Goal: Task Accomplishment & Management: Use online tool/utility

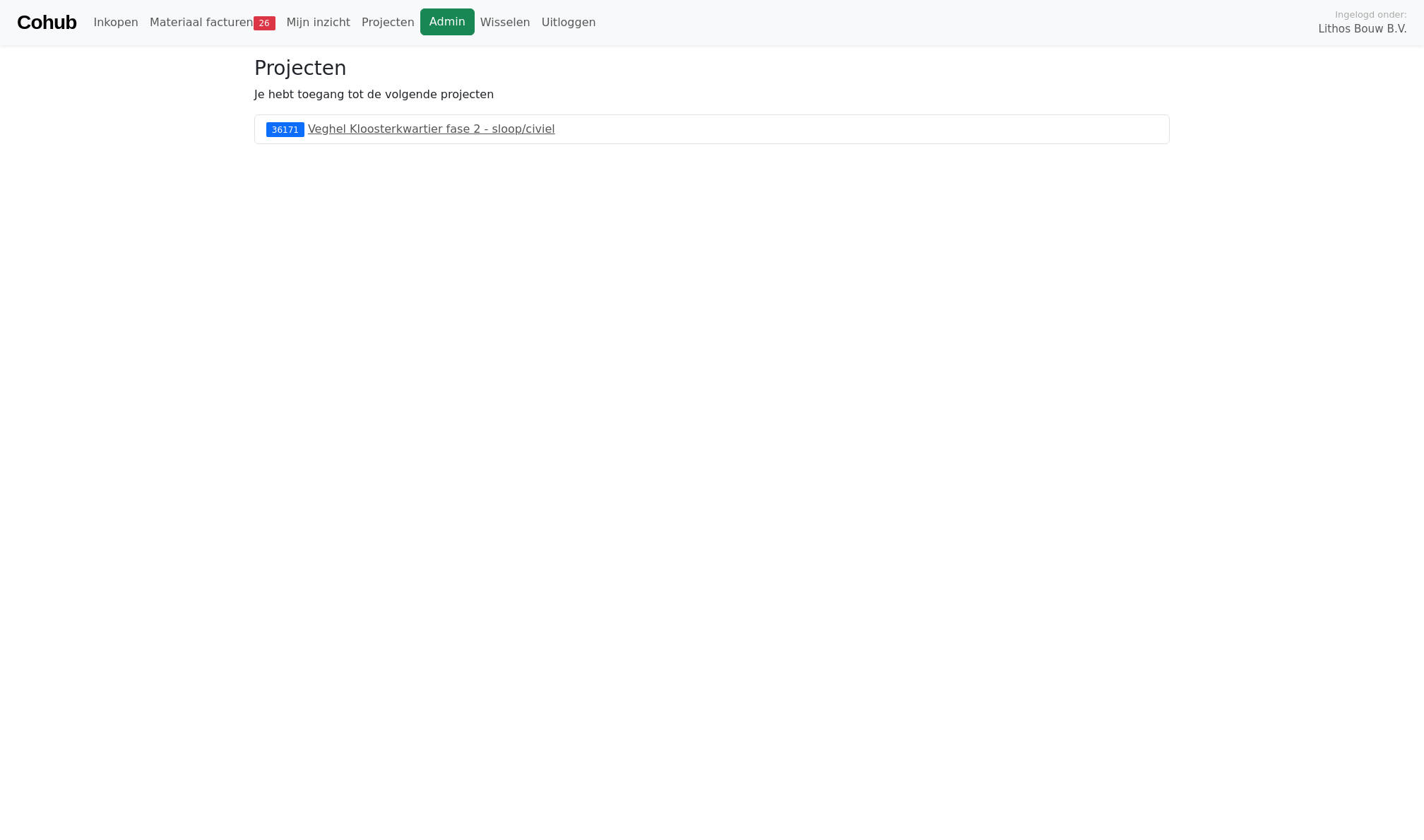
click at [427, 29] on link "Admin" at bounding box center [447, 22] width 54 height 27
click at [493, 16] on link "Wisselen" at bounding box center [505, 23] width 61 height 28
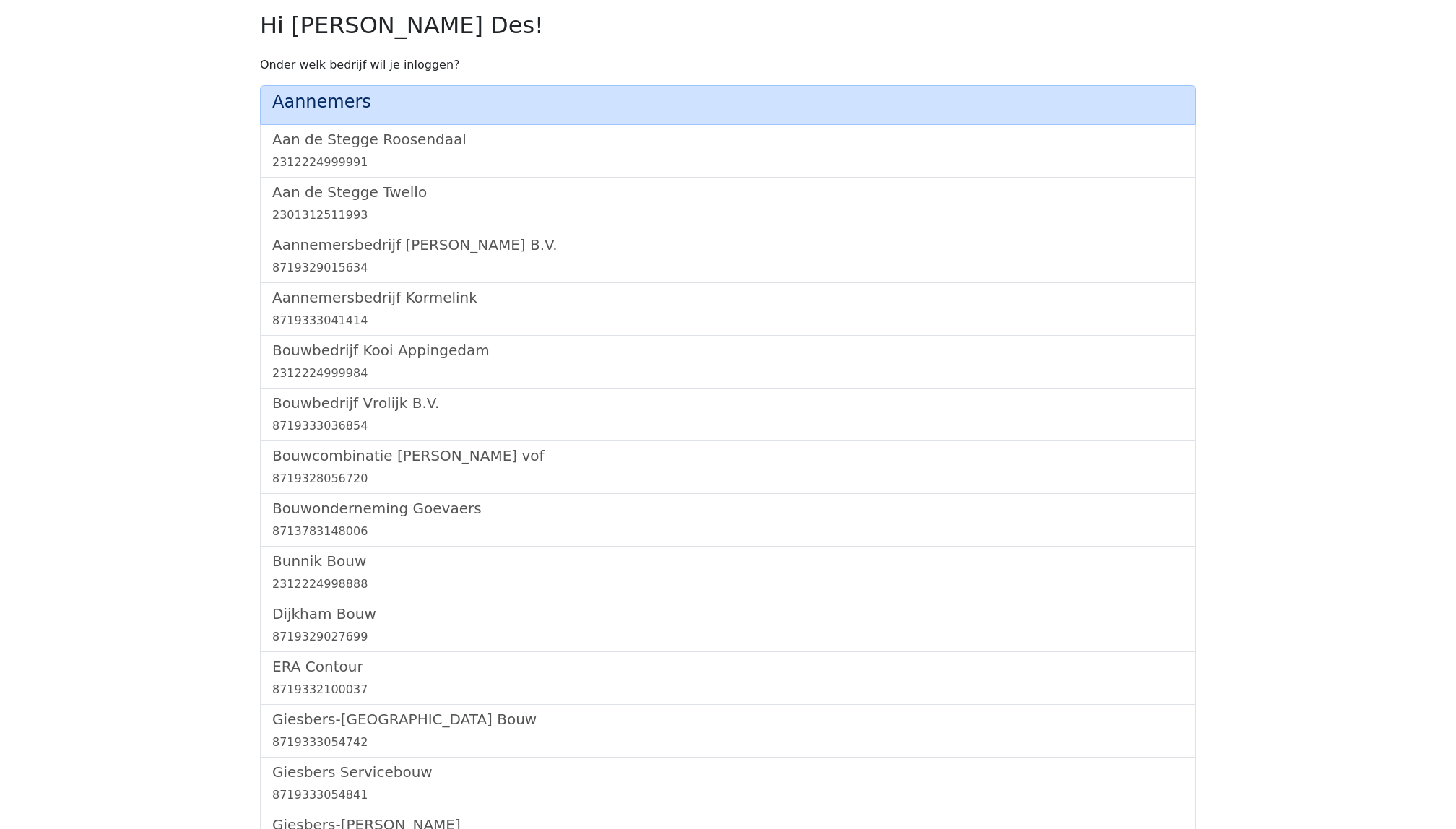
scroll to position [996, 0]
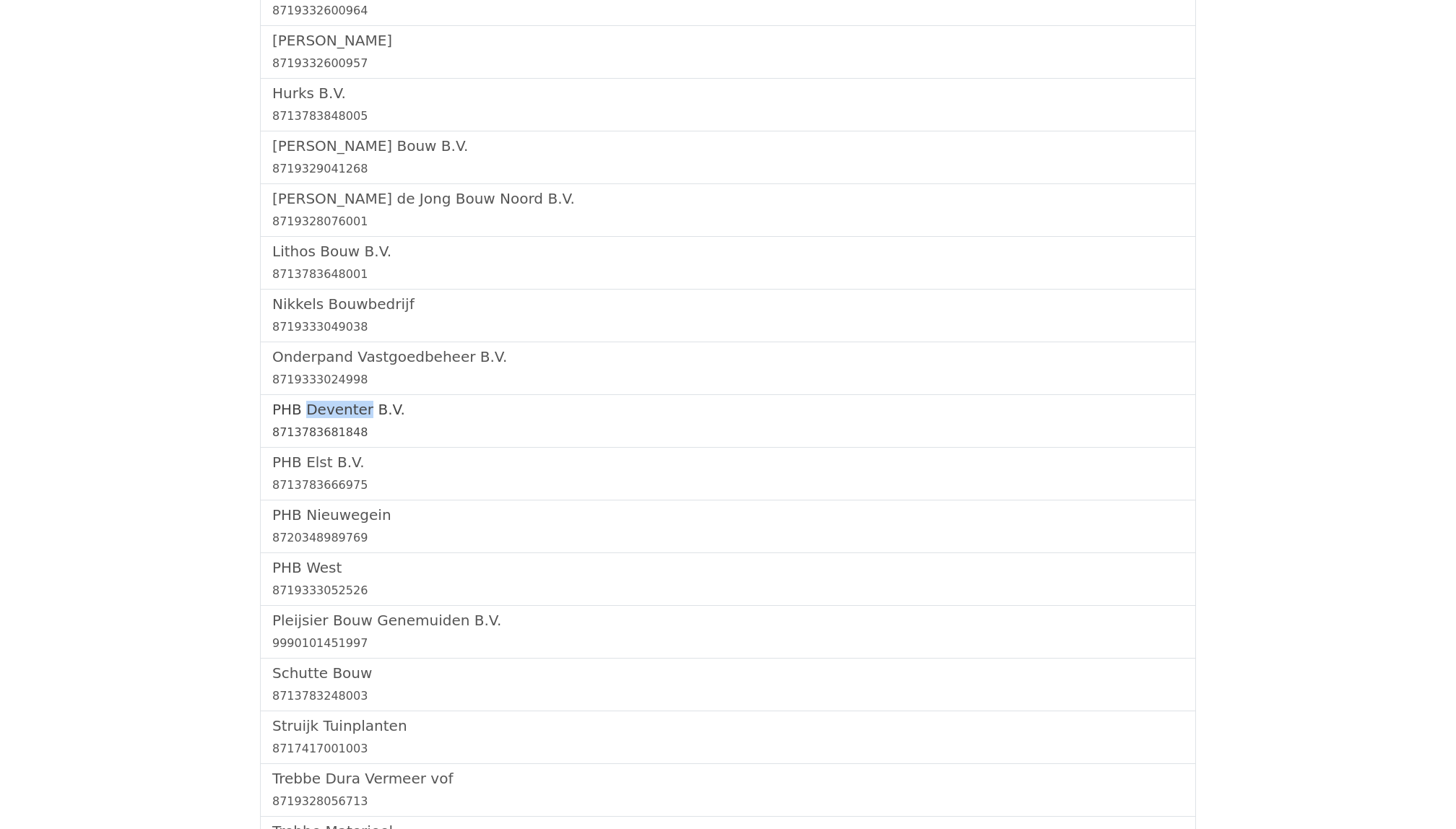
click at [330, 435] on div "8713783681848" at bounding box center [728, 432] width 911 height 17
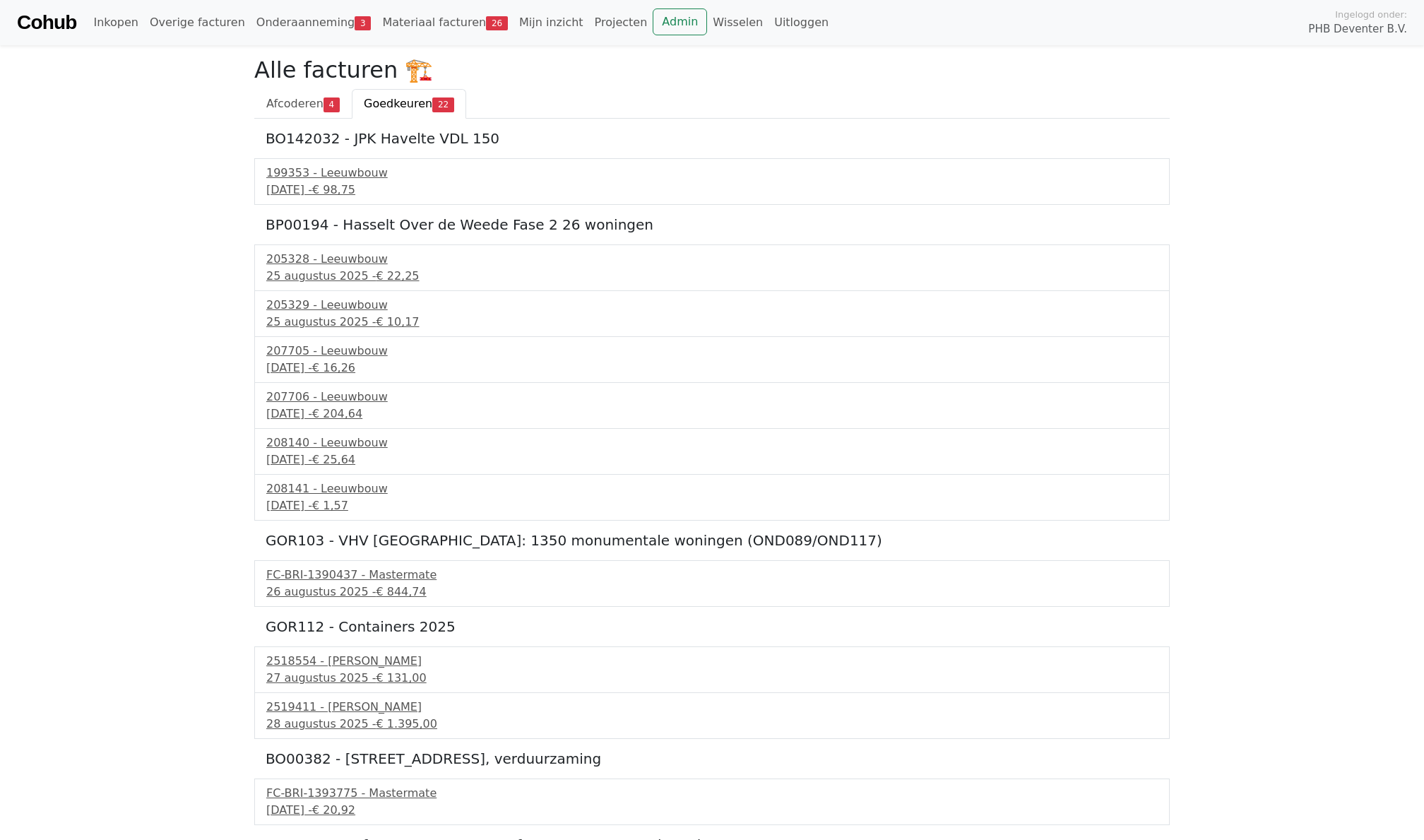
click at [690, 36] on div "Cohub Inkopen Overige facturen Onderaanneming 3 Materiaal facturen 26 Mijn inzi…" at bounding box center [712, 22] width 1424 height 45
click at [659, 33] on link "Admin" at bounding box center [680, 22] width 54 height 27
